Goal: Task Accomplishment & Management: Manage account settings

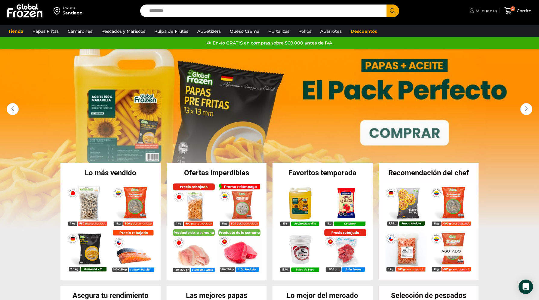
click at [488, 12] on span "Mi cuenta" at bounding box center [485, 11] width 23 height 6
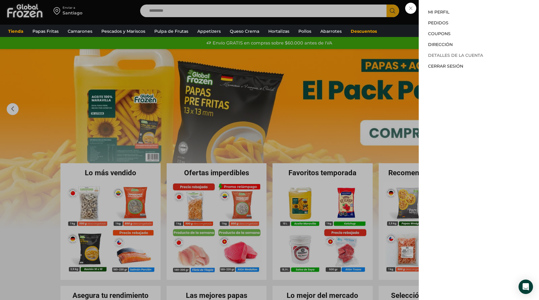
click at [445, 54] on link "Detalles de la cuenta" at bounding box center [455, 55] width 55 height 5
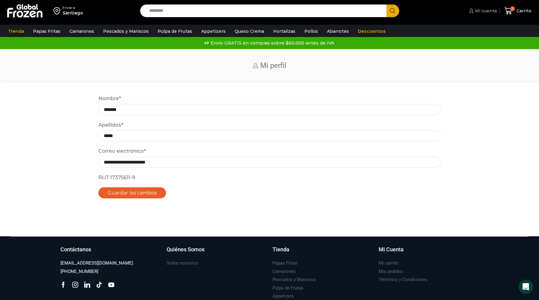
click at [489, 11] on span "Mi cuenta" at bounding box center [484, 11] width 23 height 6
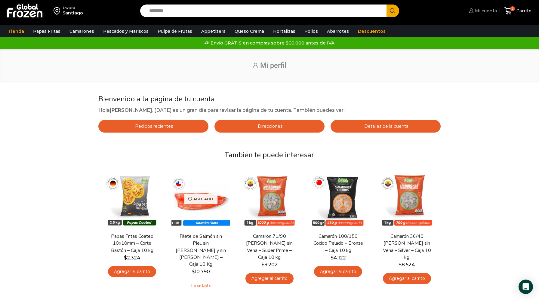
click at [490, 11] on span "Mi cuenta" at bounding box center [484, 11] width 23 height 6
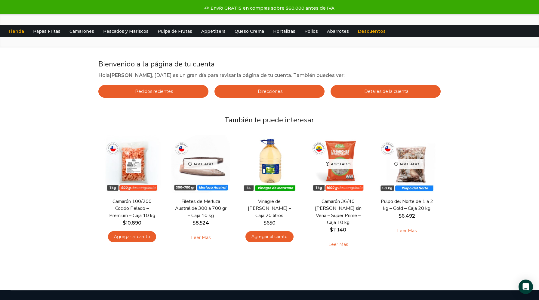
scroll to position [39, 0]
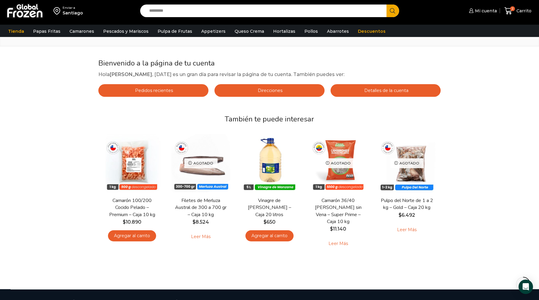
click at [386, 93] on link "Detalles de la cuenta" at bounding box center [385, 90] width 110 height 13
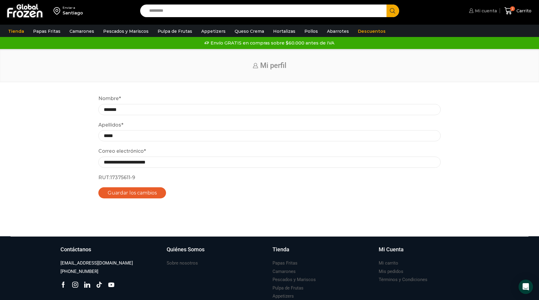
click at [487, 8] on span "Mi cuenta" at bounding box center [484, 11] width 23 height 6
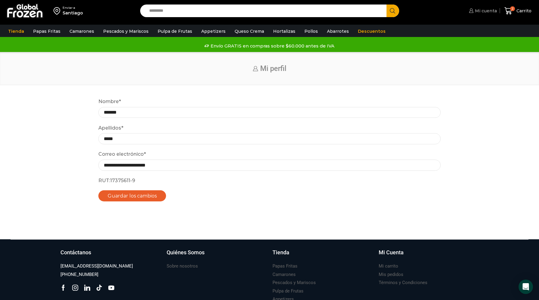
scroll to position [66, 0]
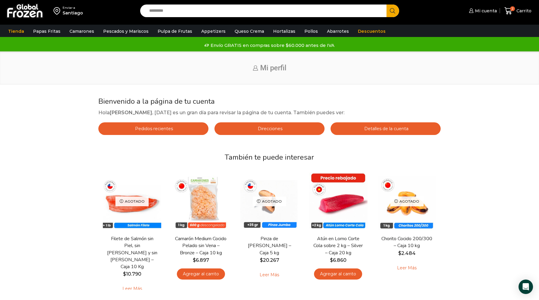
click at [27, 13] on img at bounding box center [25, 11] width 38 height 16
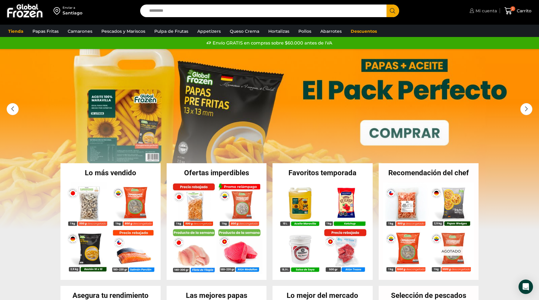
click at [472, 11] on icon at bounding box center [471, 10] width 5 height 5
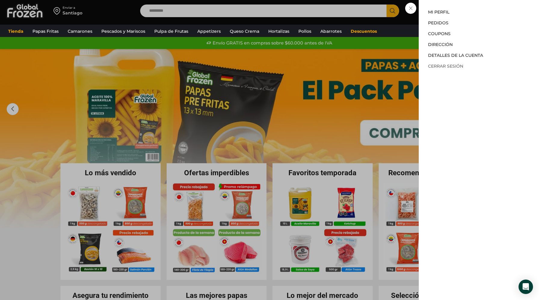
click at [442, 67] on link "Cerrar sesión" at bounding box center [445, 65] width 35 height 5
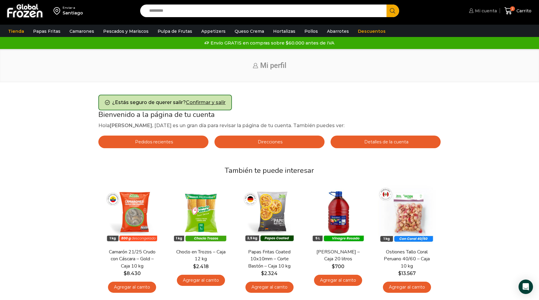
click at [484, 9] on span "Mi cuenta" at bounding box center [484, 11] width 23 height 6
click at [204, 101] on link "Confirmar y salir" at bounding box center [206, 103] width 40 height 6
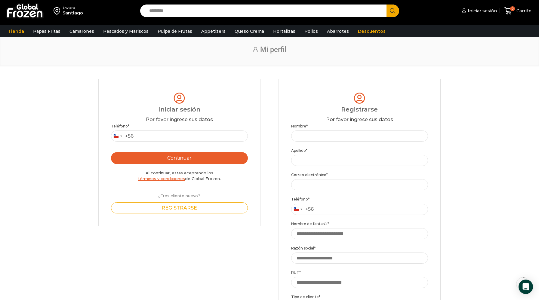
scroll to position [19, 0]
click at [174, 135] on input "Teléfono *" at bounding box center [179, 135] width 137 height 11
type input "*********"
click at [184, 156] on button "Continuar" at bounding box center [179, 158] width 137 height 12
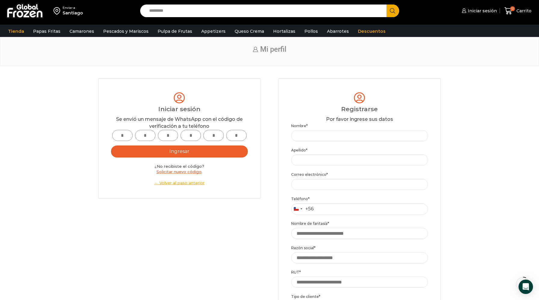
click at [125, 138] on input "text" at bounding box center [122, 135] width 20 height 11
type input "*"
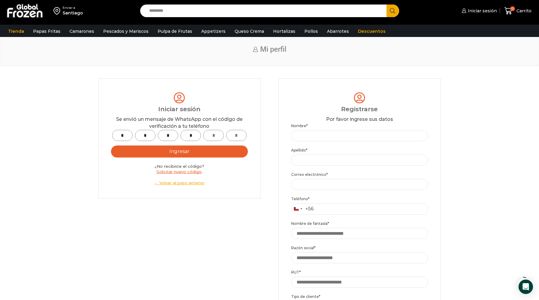
type input "*"
click at [136, 149] on button "Ingresar" at bounding box center [179, 152] width 137 height 12
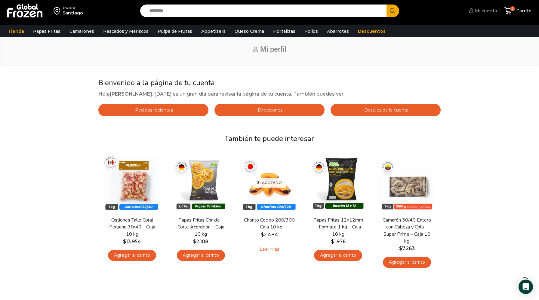
click at [472, 9] on icon at bounding box center [471, 10] width 5 height 5
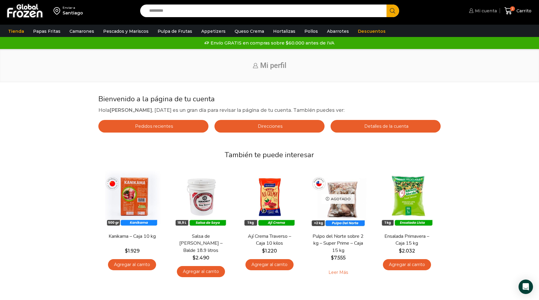
click at [472, 12] on icon at bounding box center [471, 10] width 5 height 5
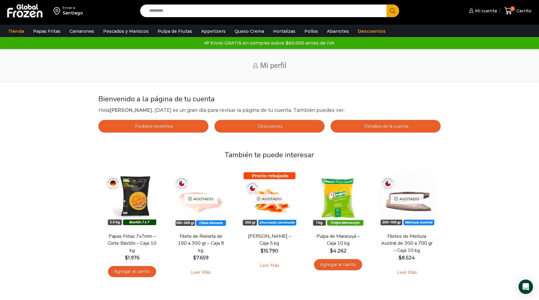
click at [33, 9] on img at bounding box center [25, 11] width 38 height 16
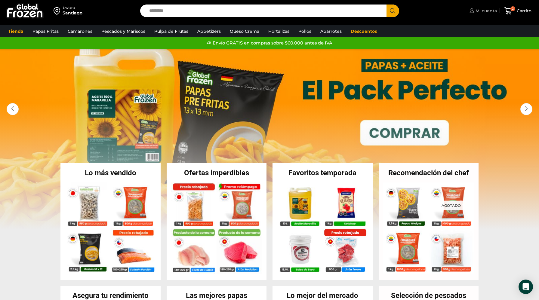
click at [471, 11] on icon at bounding box center [471, 10] width 5 height 5
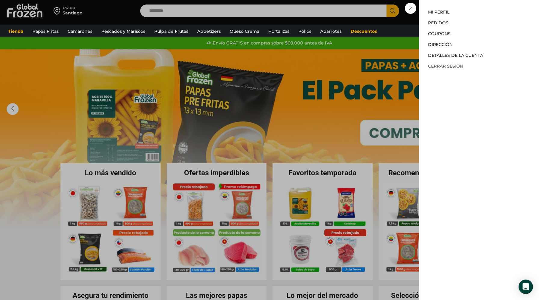
click at [448, 64] on link "Cerrar sesión" at bounding box center [445, 65] width 35 height 5
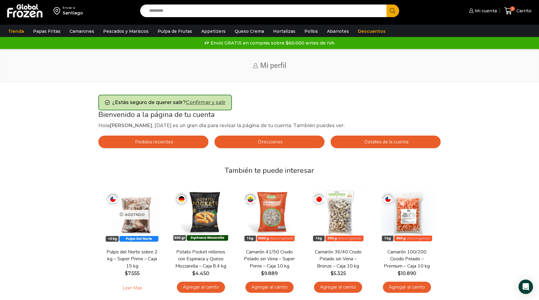
click at [213, 103] on link "Confirmar y salir" at bounding box center [206, 103] width 40 height 6
